Goal: Task Accomplishment & Management: Manage account settings

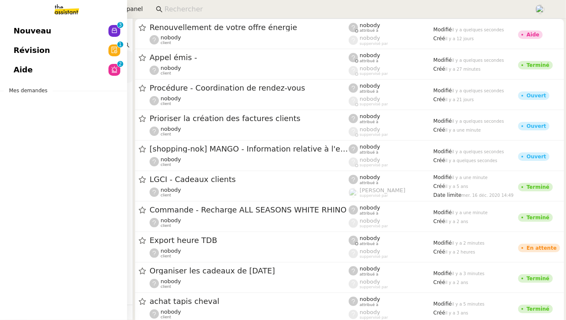
click at [36, 53] on span "Révision" at bounding box center [32, 50] width 36 height 13
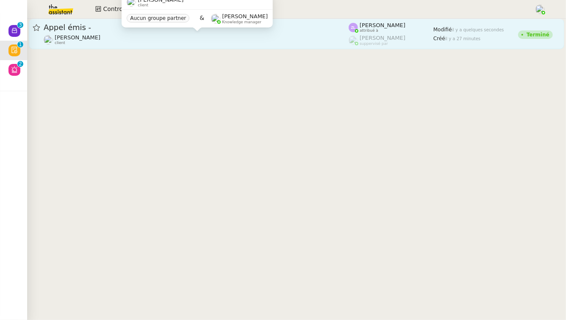
click at [204, 40] on div "[PERSON_NAME] client" at bounding box center [196, 39] width 305 height 11
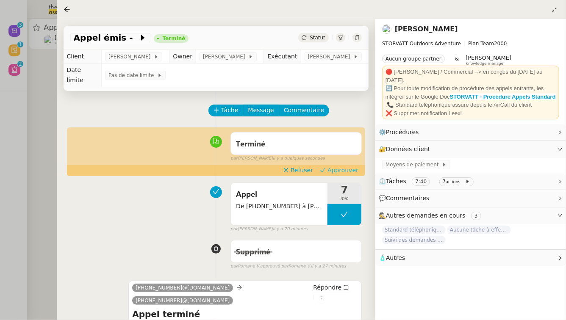
click at [339, 171] on span "Approuver" at bounding box center [342, 170] width 31 height 8
click at [13, 106] on div at bounding box center [283, 160] width 566 height 320
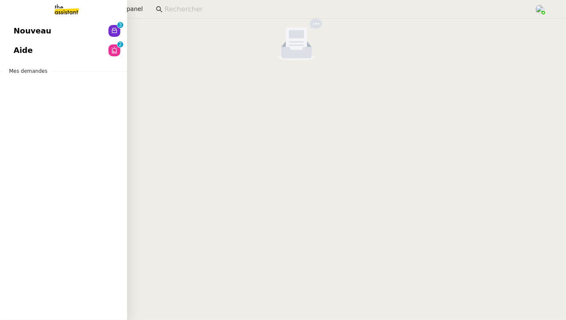
click at [57, 25] on link "Nouveau 0 1 2 3 4 5 6 7 8 9" at bounding box center [63, 30] width 127 height 19
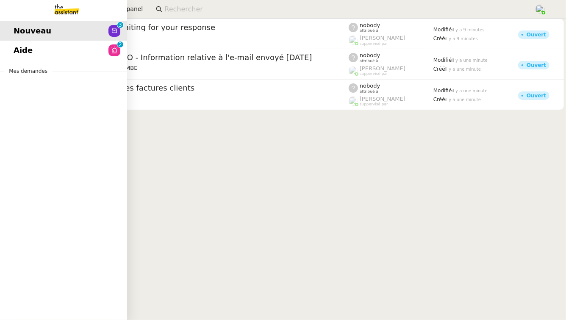
click at [19, 64] on div "Nouveau 0 1 2 3 4 5 6 7 8 9 Aide 0 1 2 3 4 5 6 7 8 9 Mes demandes" at bounding box center [63, 170] width 127 height 302
click at [25, 56] on span "Aide" at bounding box center [23, 50] width 19 height 13
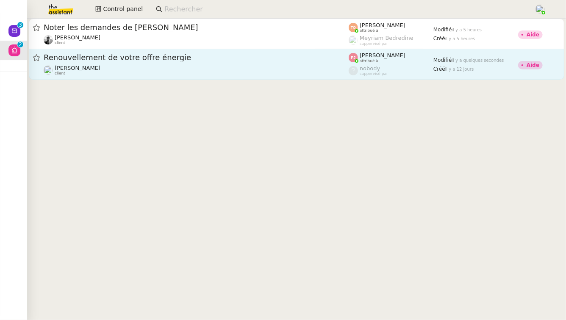
click at [199, 64] on div "Renouvellement de votre offre énergie [PERSON_NAME] client" at bounding box center [196, 64] width 305 height 23
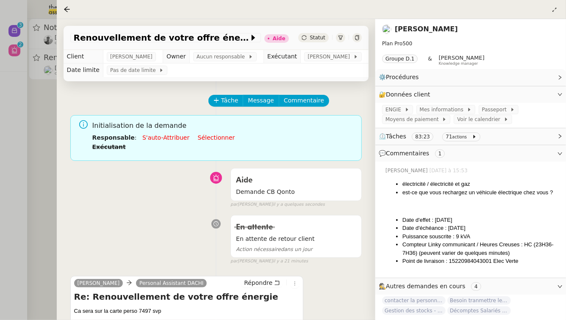
click at [33, 133] on div at bounding box center [283, 160] width 566 height 320
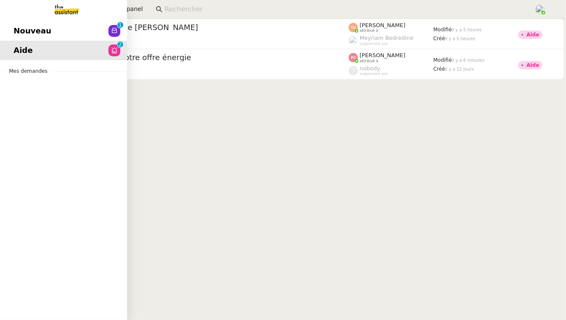
click at [39, 30] on span "Nouveau" at bounding box center [33, 31] width 38 height 13
